Goal: Information Seeking & Learning: Check status

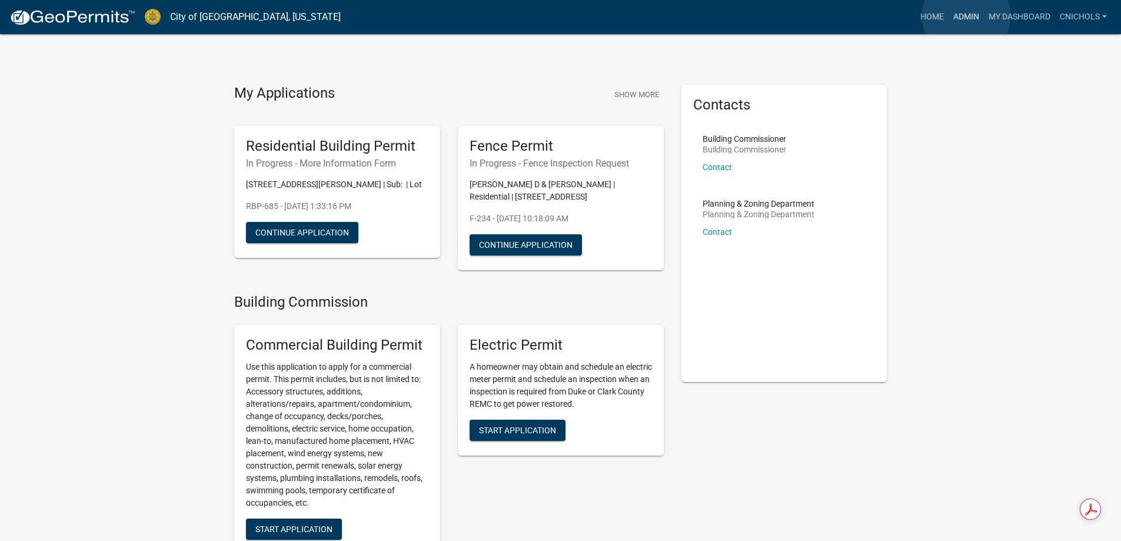
drag, startPoint x: 966, startPoint y: 16, endPoint x: 955, endPoint y: 34, distance: 20.9
click at [966, 17] on link "Admin" at bounding box center [965, 17] width 35 height 22
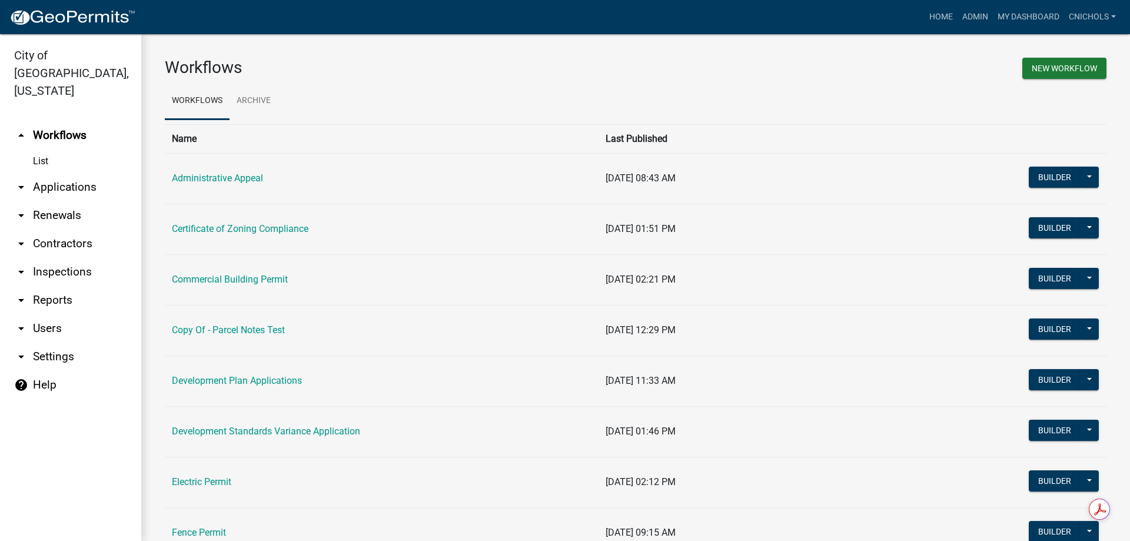
click at [68, 173] on link "arrow_drop_down Applications" at bounding box center [70, 187] width 141 height 28
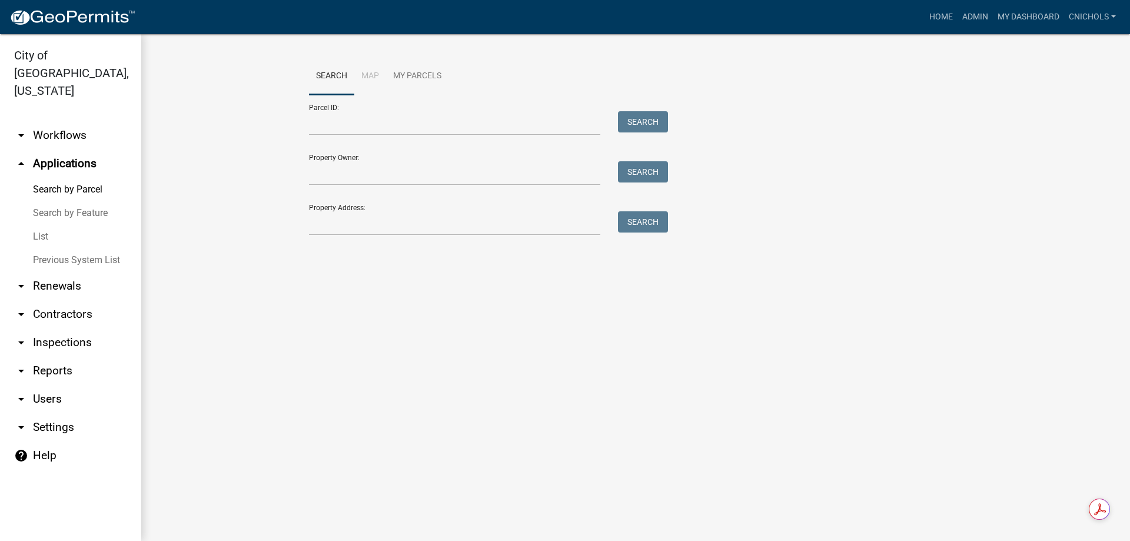
click at [45, 225] on link "List" at bounding box center [70, 237] width 141 height 24
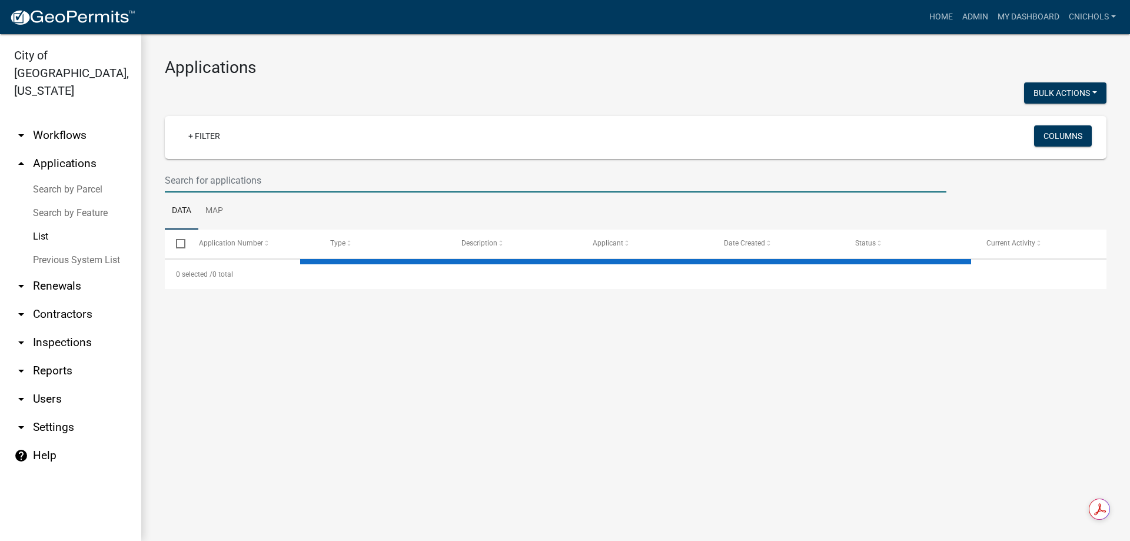
click at [230, 179] on input "text" at bounding box center [555, 180] width 781 height 24
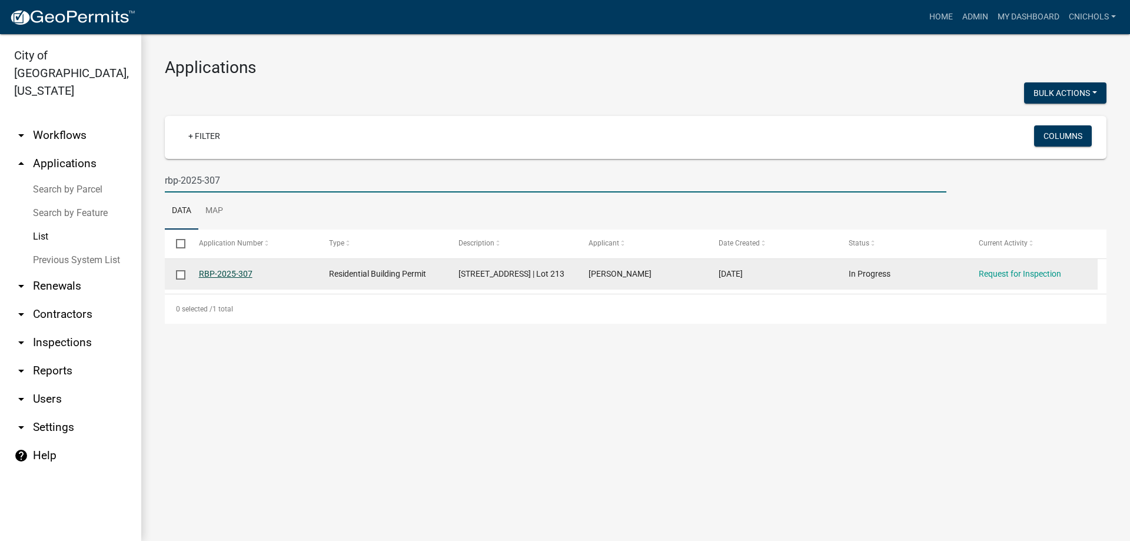
type input "rbp-2025-307"
click at [218, 272] on link "RBP-2025-307" at bounding box center [226, 273] width 54 height 9
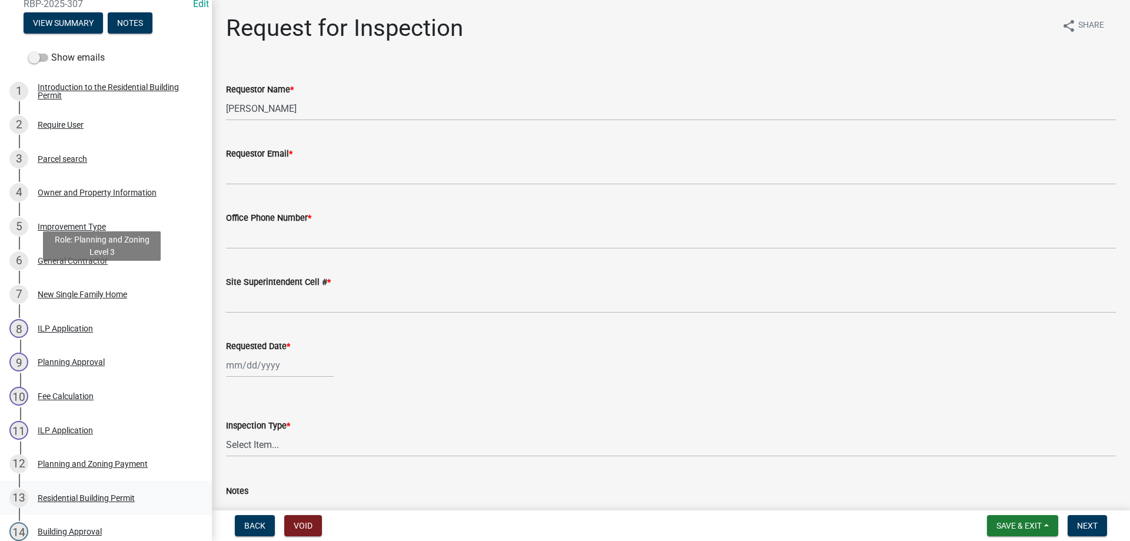
scroll to position [235, 0]
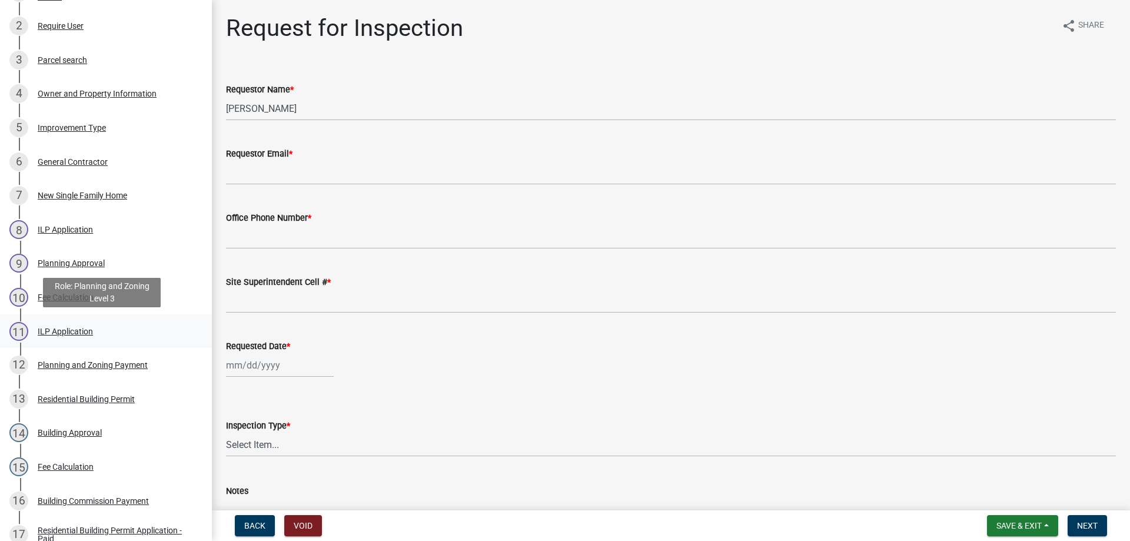
click at [68, 329] on div "ILP Application" at bounding box center [65, 331] width 55 height 8
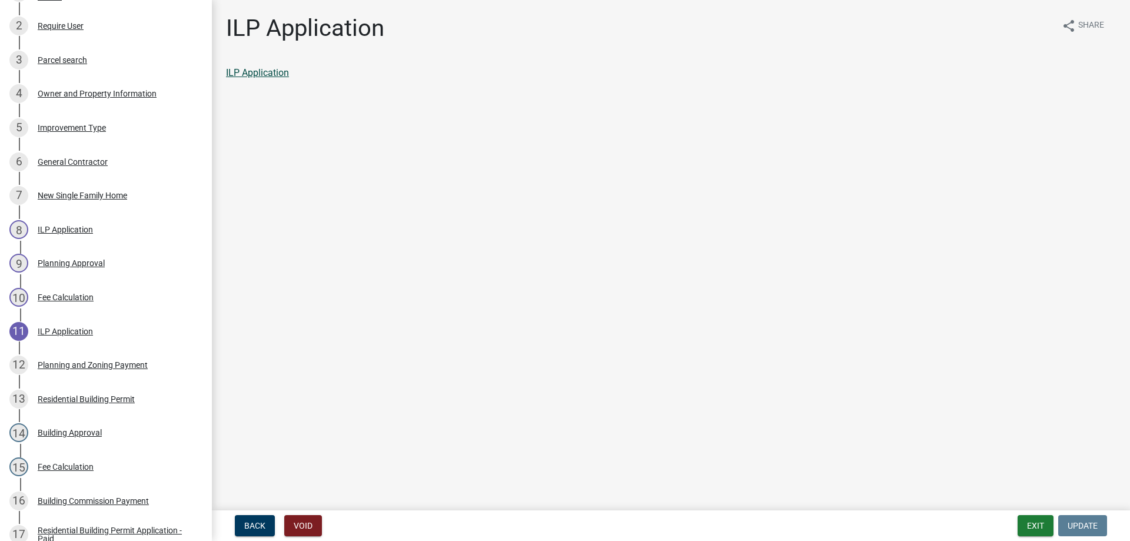
click at [267, 71] on link "ILP Application" at bounding box center [257, 72] width 63 height 11
click at [1026, 523] on button "Exit" at bounding box center [1035, 525] width 36 height 21
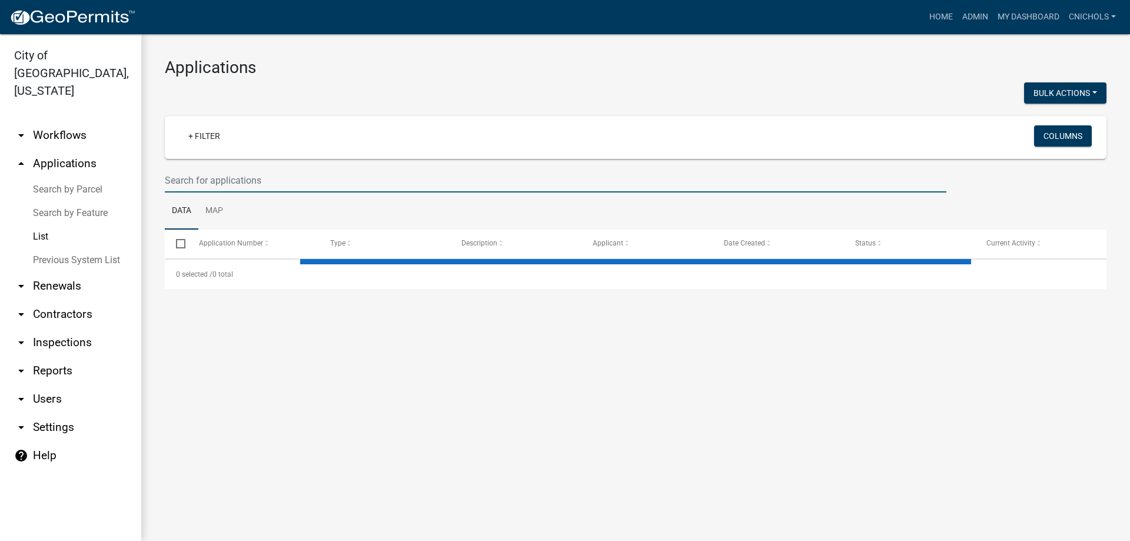
click at [239, 175] on input "text" at bounding box center [555, 180] width 781 height 24
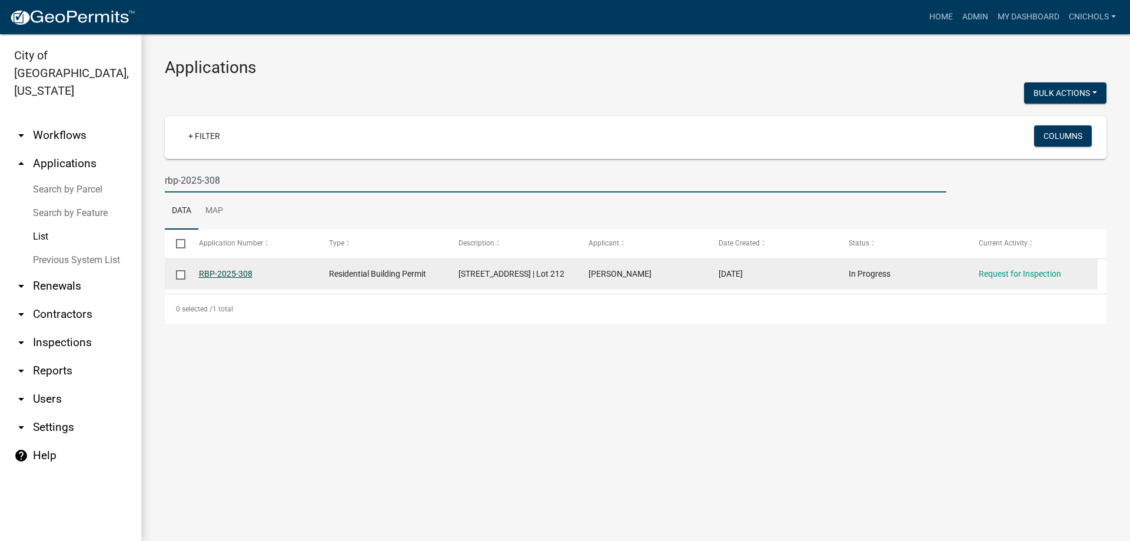
type input "rbp-2025-308"
click at [238, 269] on link "RBP-2025-308" at bounding box center [226, 273] width 54 height 9
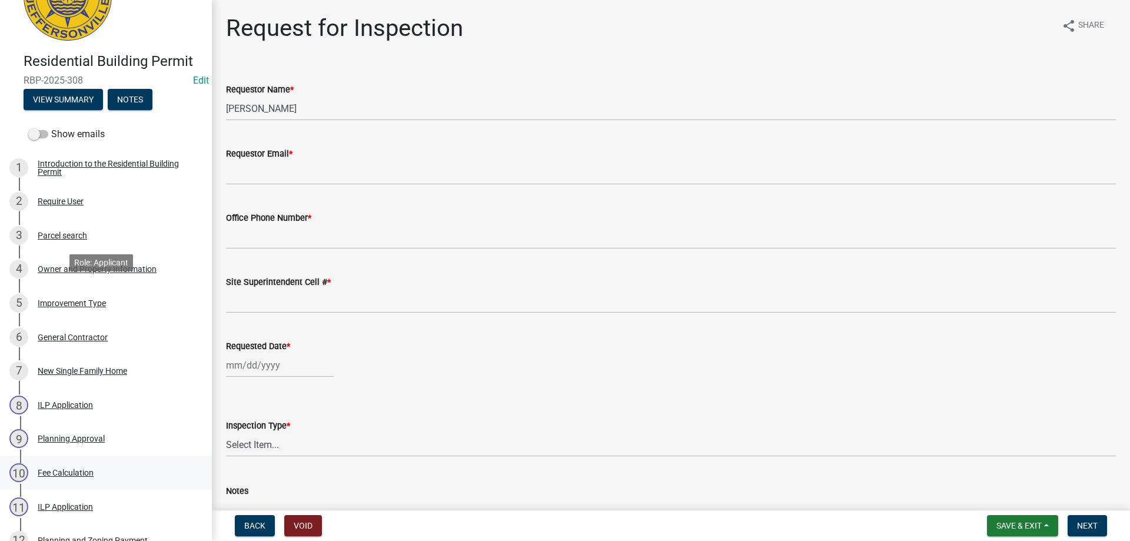
scroll to position [235, 0]
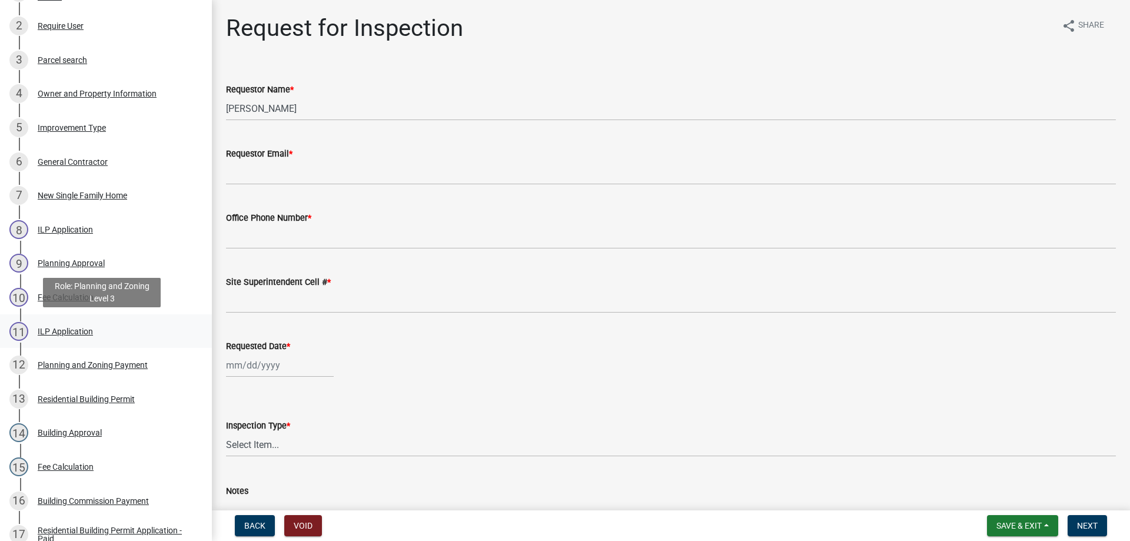
click at [61, 331] on div "ILP Application" at bounding box center [65, 331] width 55 height 8
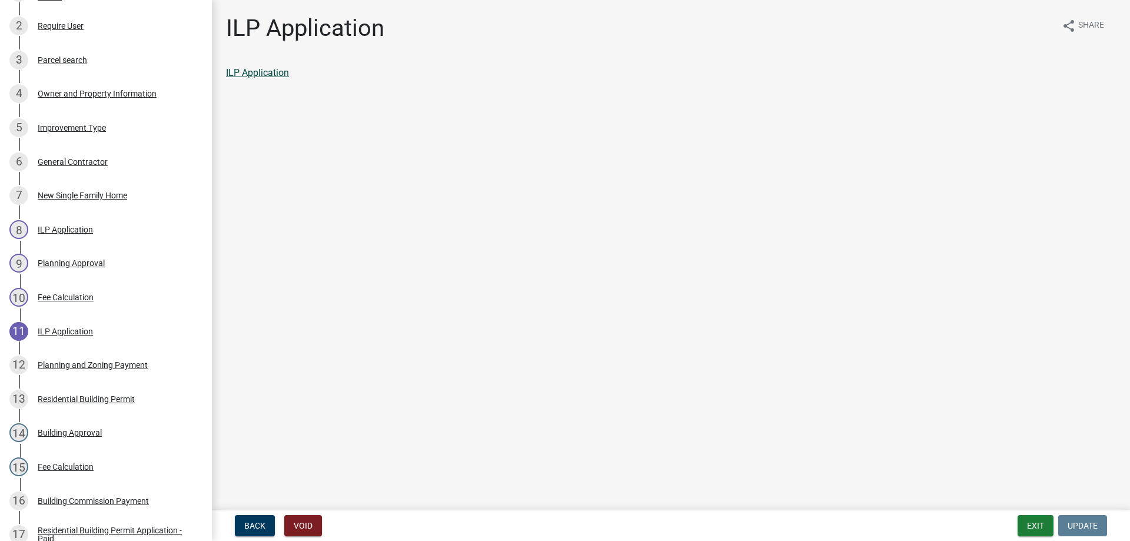
click at [258, 68] on link "ILP Application" at bounding box center [257, 72] width 63 height 11
click at [1030, 522] on button "Exit" at bounding box center [1035, 525] width 36 height 21
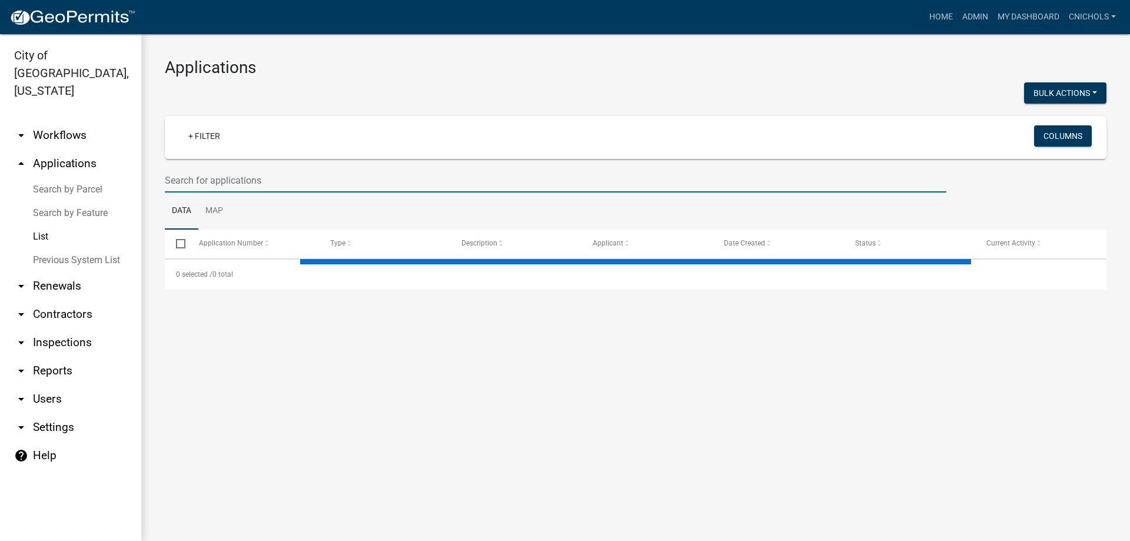
click at [217, 182] on input "text" at bounding box center [555, 180] width 781 height 24
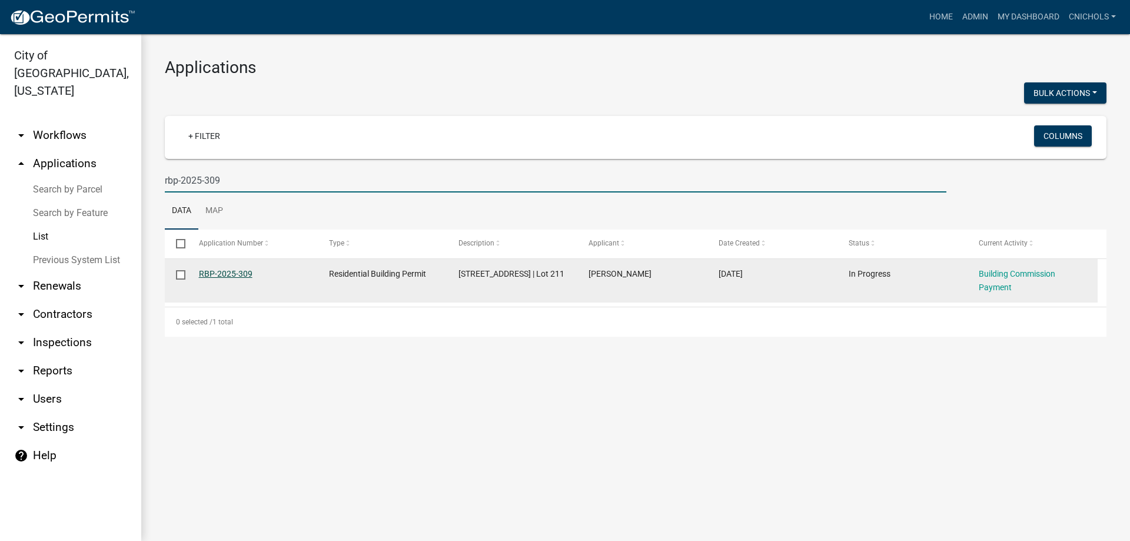
type input "rbp-2025-309"
click at [231, 272] on link "RBP-2025-309" at bounding box center [226, 273] width 54 height 9
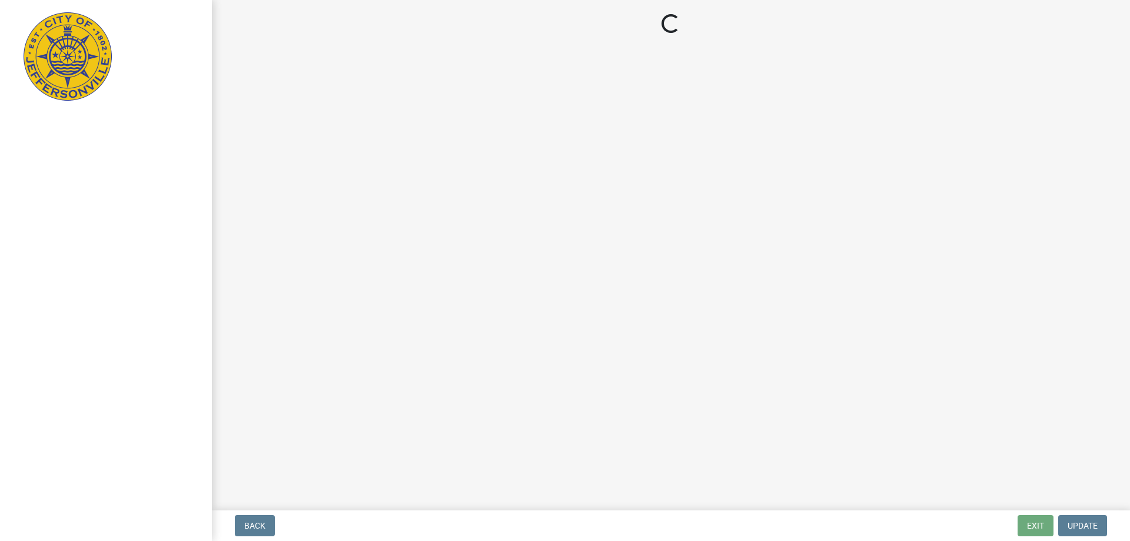
select select "3: 3"
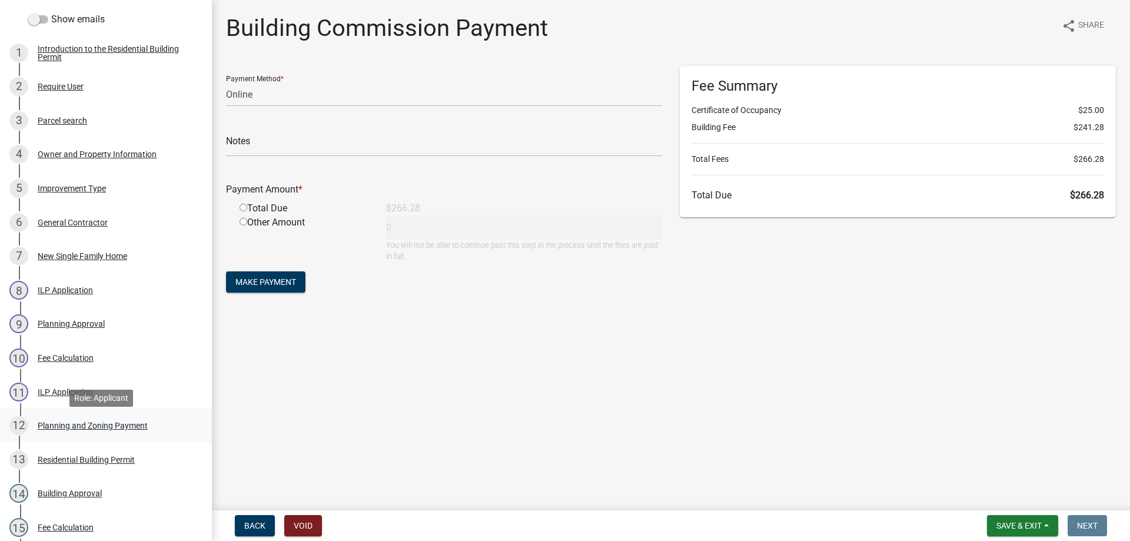
scroll to position [177, 0]
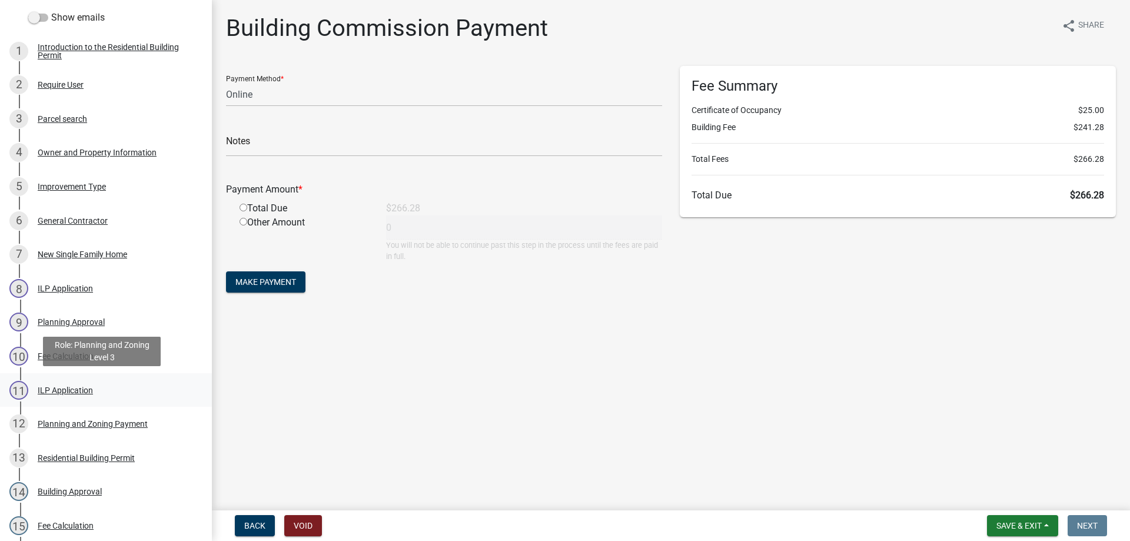
click at [50, 387] on div "ILP Application" at bounding box center [65, 390] width 55 height 8
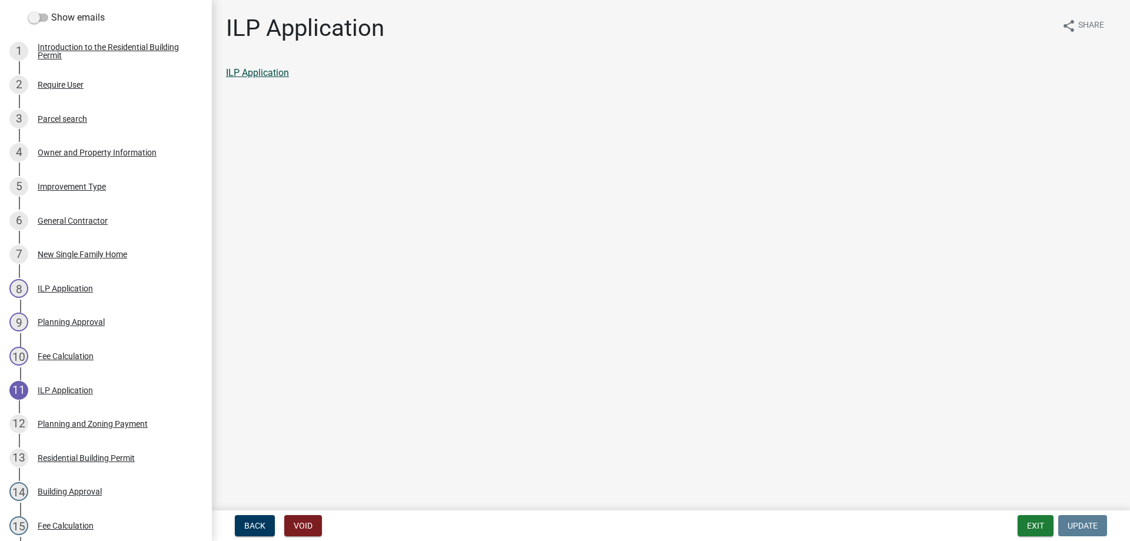
click at [265, 69] on link "ILP Application" at bounding box center [257, 72] width 63 height 11
click at [1023, 524] on button "Exit" at bounding box center [1035, 525] width 36 height 21
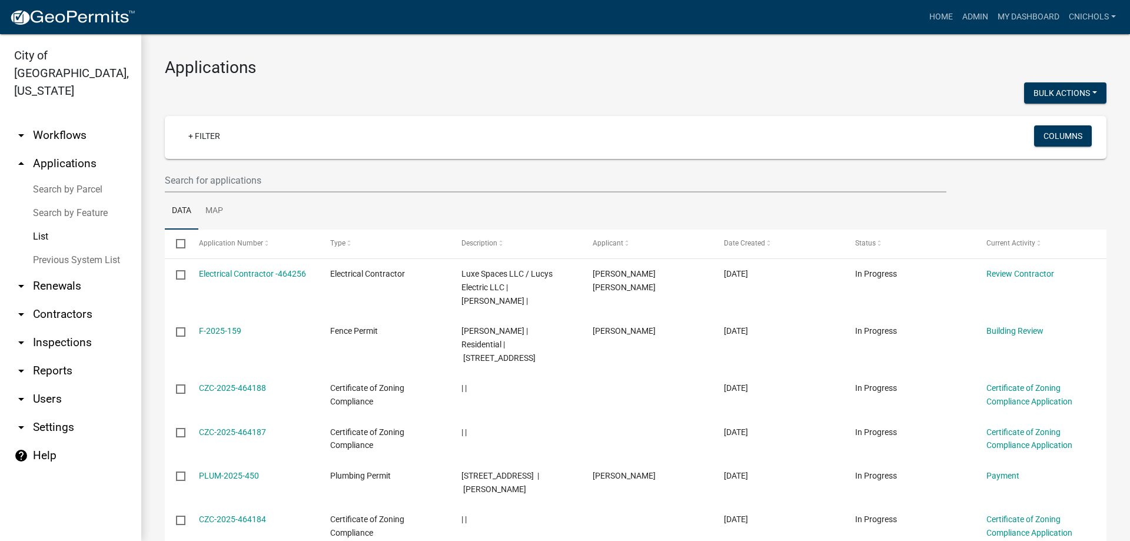
click at [49, 357] on link "arrow_drop_down Reports" at bounding box center [70, 371] width 141 height 28
select select "0: null"
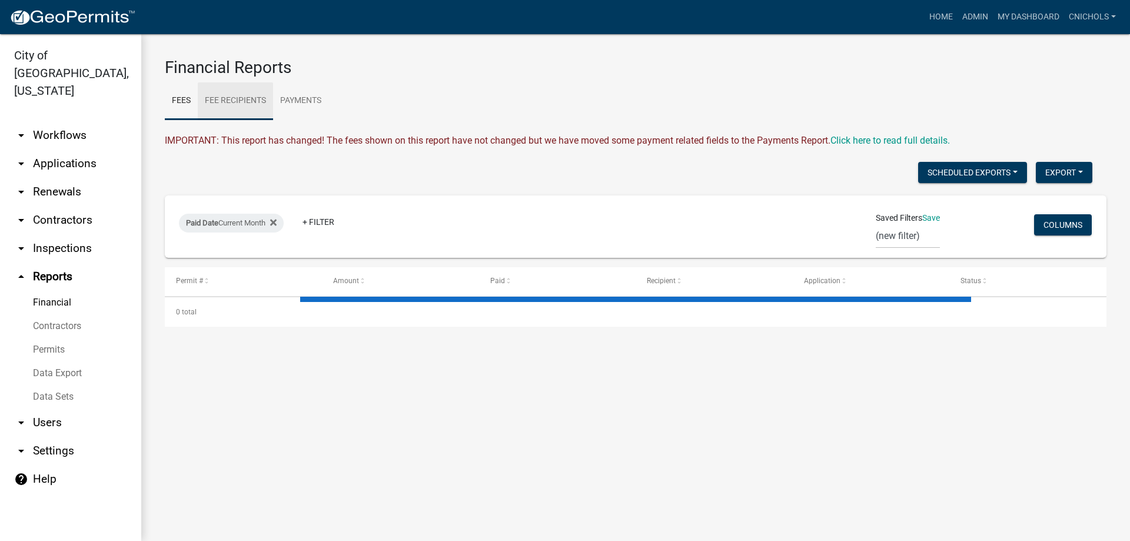
click at [247, 102] on link "Fee Recipients" at bounding box center [235, 101] width 75 height 38
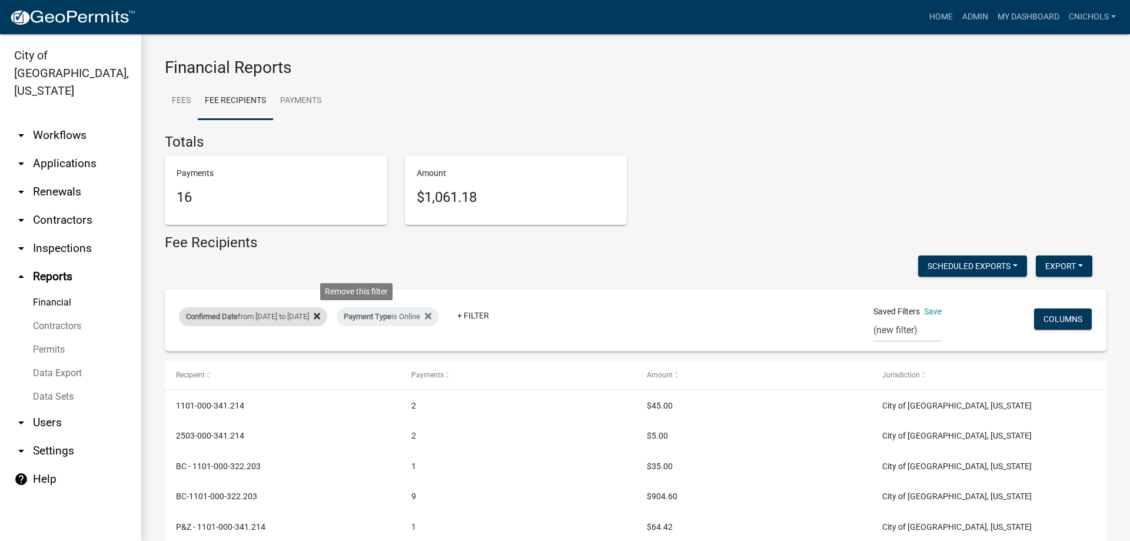
click at [320, 312] on icon at bounding box center [317, 315] width 6 height 9
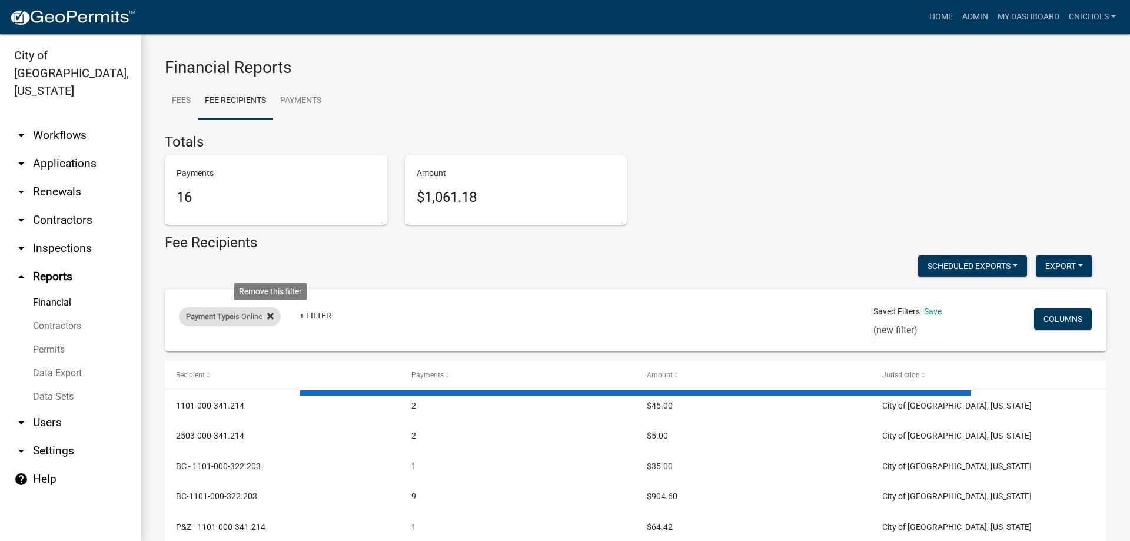
drag, startPoint x: 271, startPoint y: 315, endPoint x: 252, endPoint y: 329, distance: 23.7
click at [271, 315] on icon at bounding box center [270, 315] width 6 height 9
click at [206, 319] on link "+ Filter" at bounding box center [204, 318] width 51 height 21
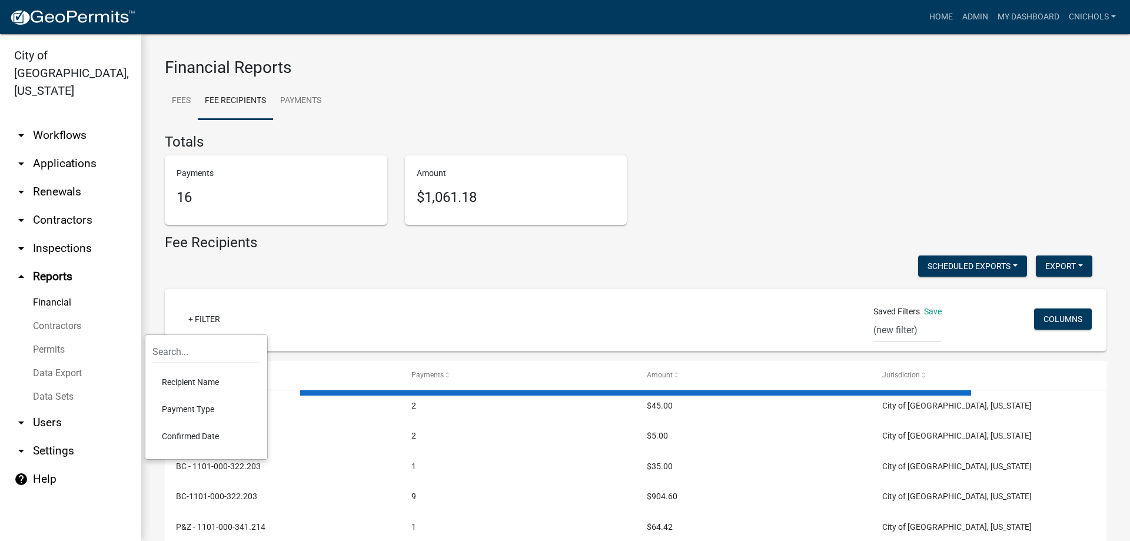
click at [191, 434] on li "Confirmed Date" at bounding box center [206, 435] width 108 height 27
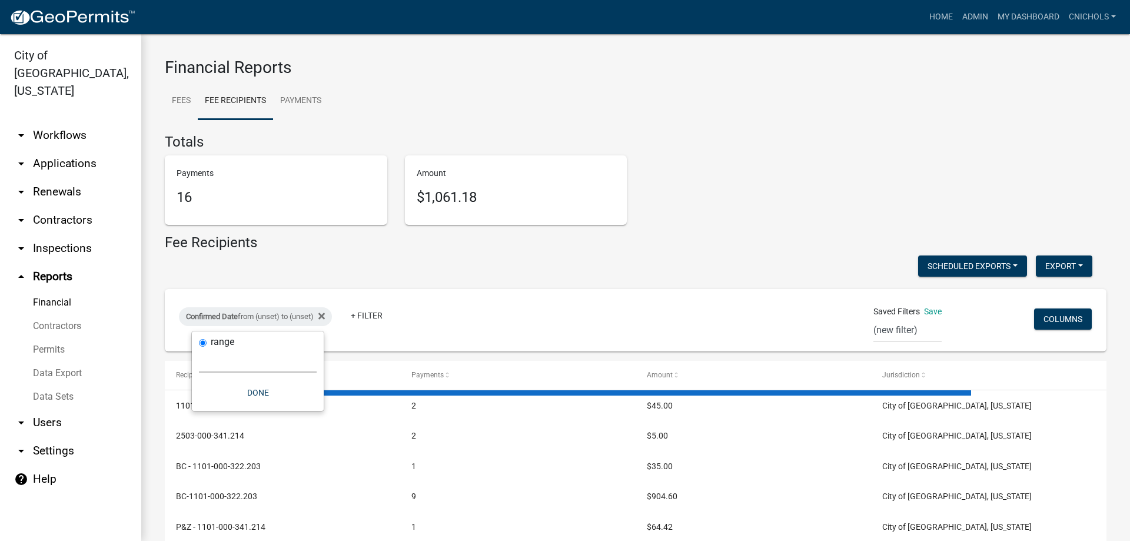
click at [201, 364] on select "[DATE] [DATE] Current Week Previous Week Current Month Last Month Current Calen…" at bounding box center [258, 360] width 118 height 24
select select "custom"
click at [199, 348] on select "[DATE] [DATE] Current Week Previous Week Current Month Last Month Current Calen…" at bounding box center [258, 360] width 118 height 24
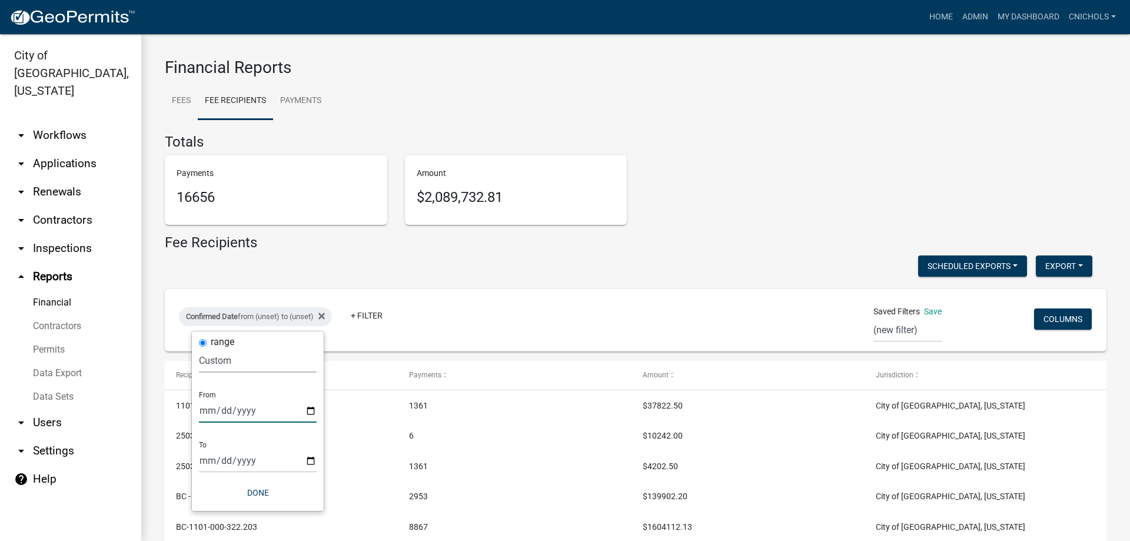
click at [312, 410] on input "date" at bounding box center [258, 410] width 118 height 24
type input "[DATE]"
click at [317, 462] on input "date" at bounding box center [266, 460] width 118 height 24
type input "[DATE]"
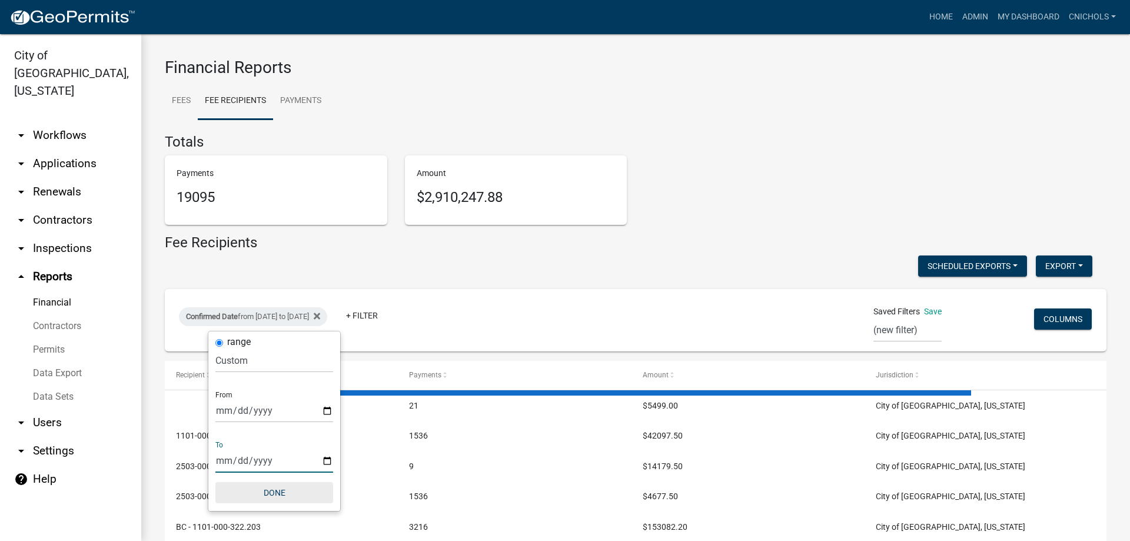
click at [292, 491] on button "Done" at bounding box center [274, 492] width 118 height 21
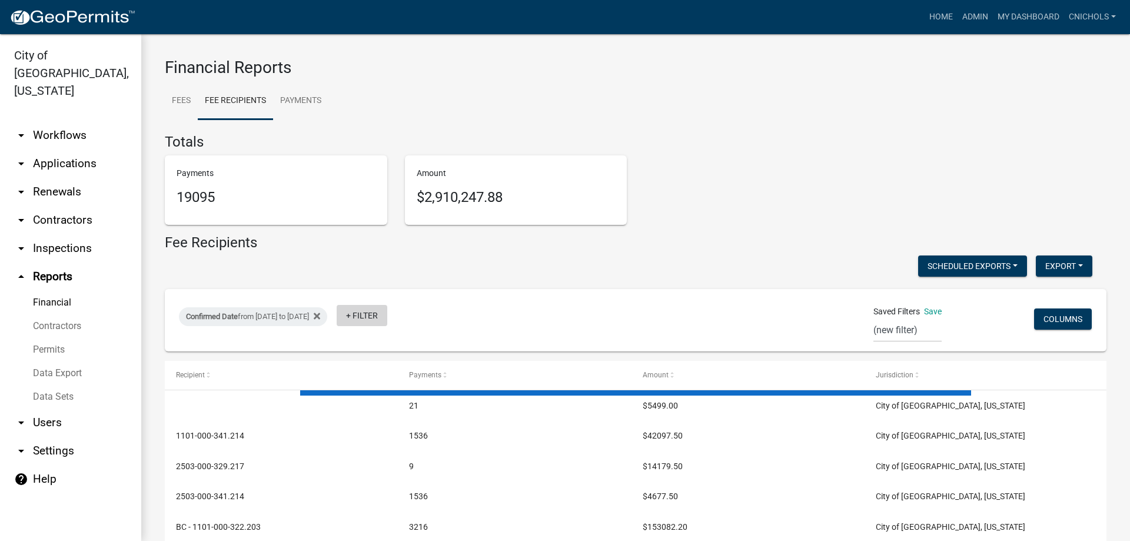
click at [387, 311] on link "+ Filter" at bounding box center [362, 315] width 51 height 21
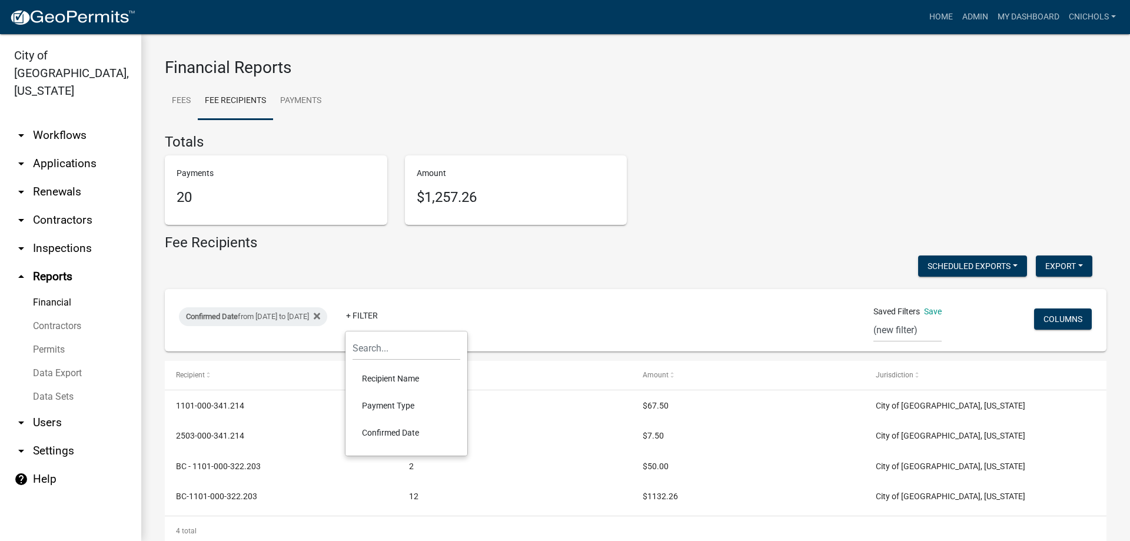
click at [389, 401] on li "Payment Type" at bounding box center [406, 405] width 108 height 27
click at [395, 364] on select "Select an option Online CreditCardPOS Check Cash" at bounding box center [416, 360] width 118 height 24
select select "Online"
click at [372, 348] on select "Select an option Online CreditCardPOS Check Cash" at bounding box center [416, 360] width 118 height 24
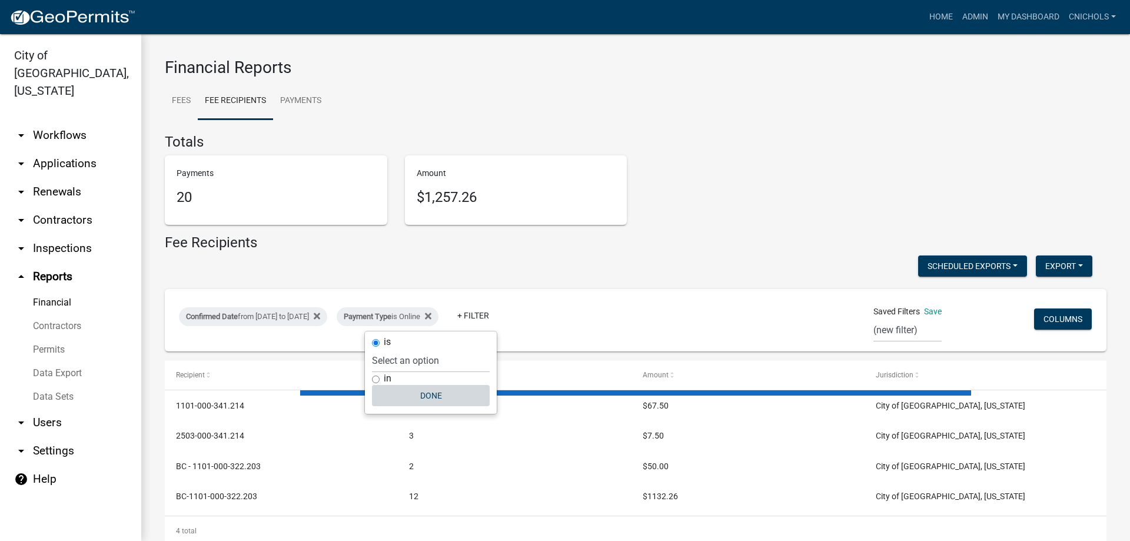
click at [451, 396] on button "Done" at bounding box center [431, 395] width 118 height 21
